Goal: Communication & Community: Participate in discussion

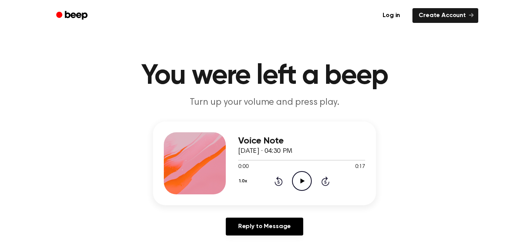
click at [311, 183] on circle at bounding box center [301, 180] width 19 height 19
click at [305, 183] on icon "Pause Audio" at bounding box center [302, 181] width 20 height 20
click at [304, 182] on icon "Play Audio" at bounding box center [302, 181] width 20 height 20
click at [371, 181] on div "Voice Note September 16, 2025 · 04:30 PM 0:17 0:17 Your browser does not suppor…" at bounding box center [264, 163] width 223 height 84
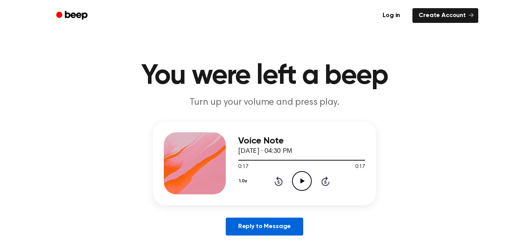
click at [252, 227] on link "Reply to Message" at bounding box center [264, 226] width 77 height 18
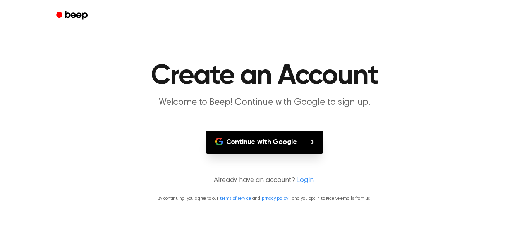
click at [280, 142] on button "Continue with Google" at bounding box center [264, 142] width 117 height 23
click at [178, 45] on main "Create an Account Welcome to Beep! Continue with Google to sign up. Continue wi…" at bounding box center [264, 125] width 529 height 251
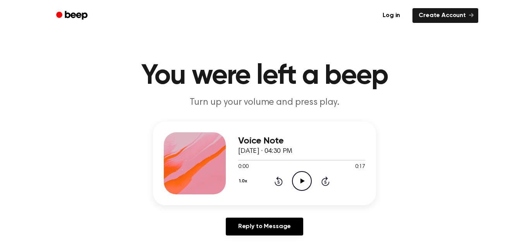
click at [306, 182] on icon "Play Audio" at bounding box center [302, 181] width 20 height 20
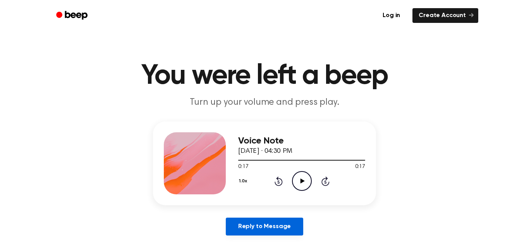
click at [257, 227] on link "Reply to Message" at bounding box center [264, 226] width 77 height 18
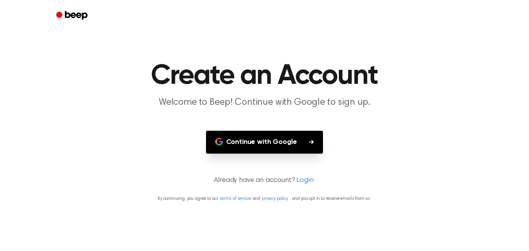
click at [292, 139] on button "Continue with Google" at bounding box center [264, 142] width 117 height 23
click at [467, 8] on div at bounding box center [265, 15] width 428 height 31
click at [260, 87] on h1 "Create an Account" at bounding box center [264, 76] width 397 height 28
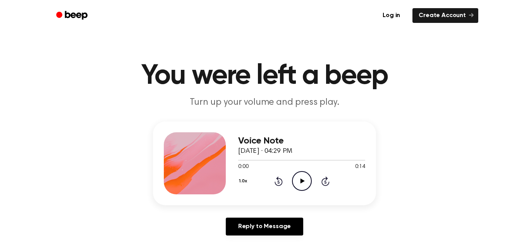
click at [306, 172] on icon "Play Audio" at bounding box center [302, 181] width 20 height 20
click at [306, 171] on icon "Pause Audio" at bounding box center [302, 181] width 20 height 20
click at [305, 185] on icon "Play Audio" at bounding box center [302, 181] width 20 height 20
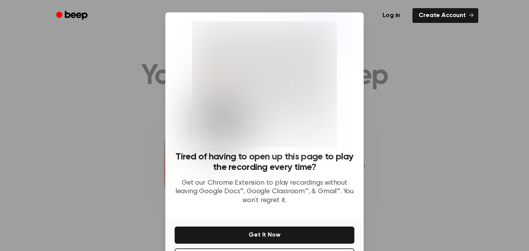
click at [477, 149] on div at bounding box center [264, 125] width 529 height 251
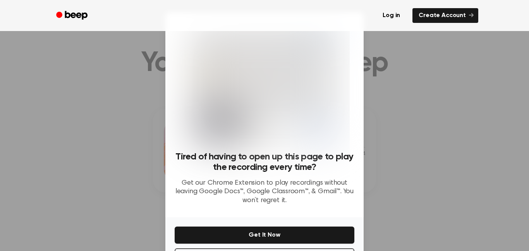
scroll to position [14, 0]
click at [425, 208] on div at bounding box center [264, 125] width 529 height 251
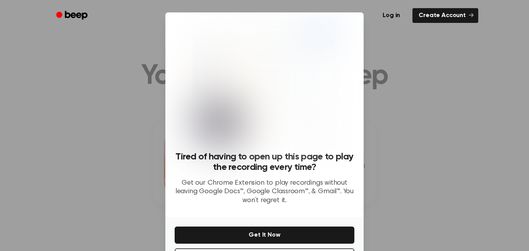
scroll to position [31, 0]
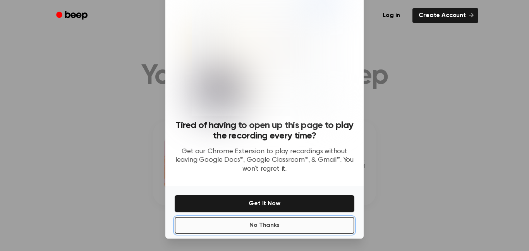
click at [325, 217] on button "No Thanks" at bounding box center [265, 225] width 180 height 17
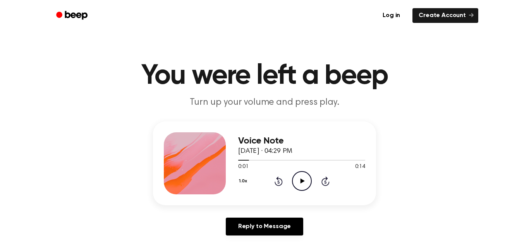
click at [303, 182] on icon "Play Audio" at bounding box center [302, 181] width 20 height 20
click at [302, 179] on icon "Play Audio" at bounding box center [302, 181] width 20 height 20
click at [298, 181] on icon "Play Audio" at bounding box center [302, 181] width 20 height 20
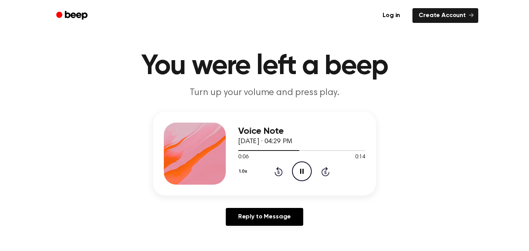
scroll to position [38, 0]
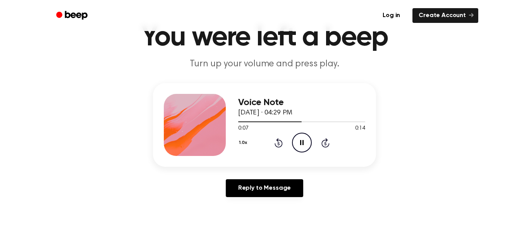
click at [301, 185] on link "Reply to Message" at bounding box center [264, 188] width 77 height 18
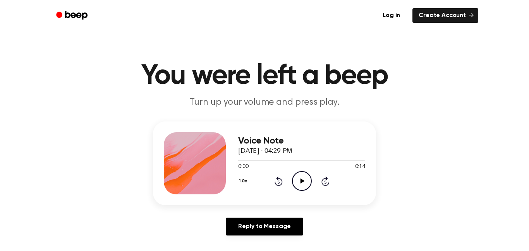
scroll to position [38, 0]
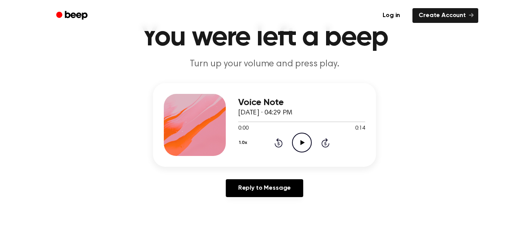
click at [301, 142] on icon at bounding box center [302, 142] width 4 height 5
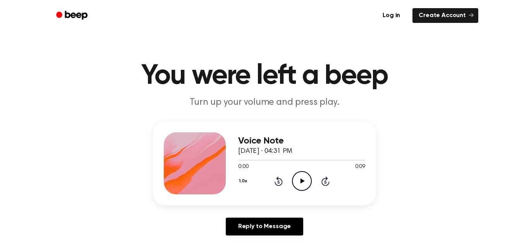
click at [304, 184] on icon "Play Audio" at bounding box center [302, 181] width 20 height 20
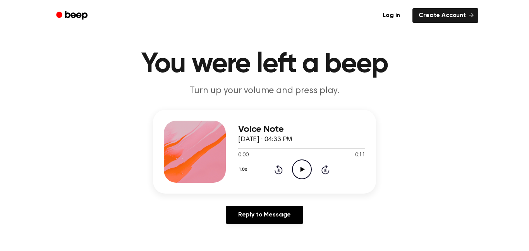
scroll to position [11, 0]
click at [296, 171] on icon "Play Audio" at bounding box center [302, 170] width 20 height 20
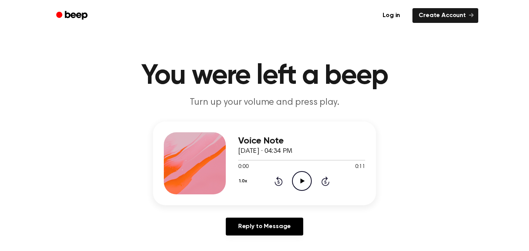
click at [304, 178] on icon "Play Audio" at bounding box center [302, 181] width 20 height 20
click at [304, 178] on icon "Pause Audio" at bounding box center [302, 181] width 20 height 20
click at [297, 180] on icon "Play Audio" at bounding box center [302, 181] width 20 height 20
click at [298, 180] on icon "Play Audio" at bounding box center [302, 181] width 20 height 20
click at [303, 184] on icon "Play Audio" at bounding box center [302, 181] width 20 height 20
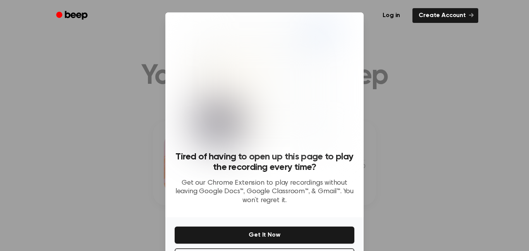
scroll to position [31, 0]
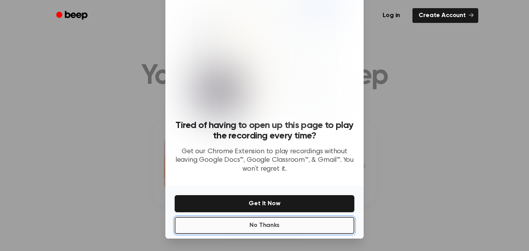
click at [290, 229] on button "No Thanks" at bounding box center [265, 225] width 180 height 17
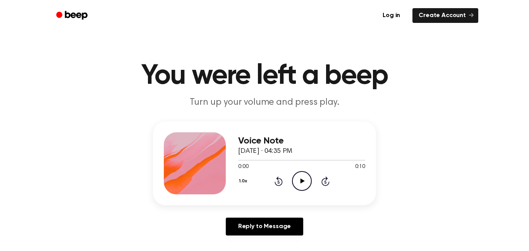
click at [305, 177] on icon "Play Audio" at bounding box center [302, 181] width 20 height 20
click at [297, 176] on icon "Play Audio" at bounding box center [302, 181] width 20 height 20
click at [299, 175] on icon "Play Audio" at bounding box center [302, 181] width 20 height 20
click at [298, 184] on icon "Play Audio" at bounding box center [302, 181] width 20 height 20
click at [304, 184] on icon "Play Audio" at bounding box center [302, 181] width 20 height 20
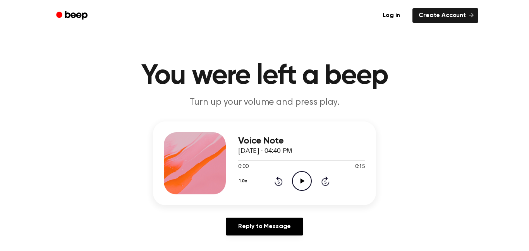
click at [302, 179] on icon at bounding box center [302, 180] width 4 height 5
click at [302, 178] on icon "Play Audio" at bounding box center [302, 181] width 20 height 20
click at [301, 179] on icon at bounding box center [302, 180] width 4 height 5
click at [292, 181] on circle at bounding box center [301, 180] width 19 height 19
